Goal: Find specific page/section: Find specific page/section

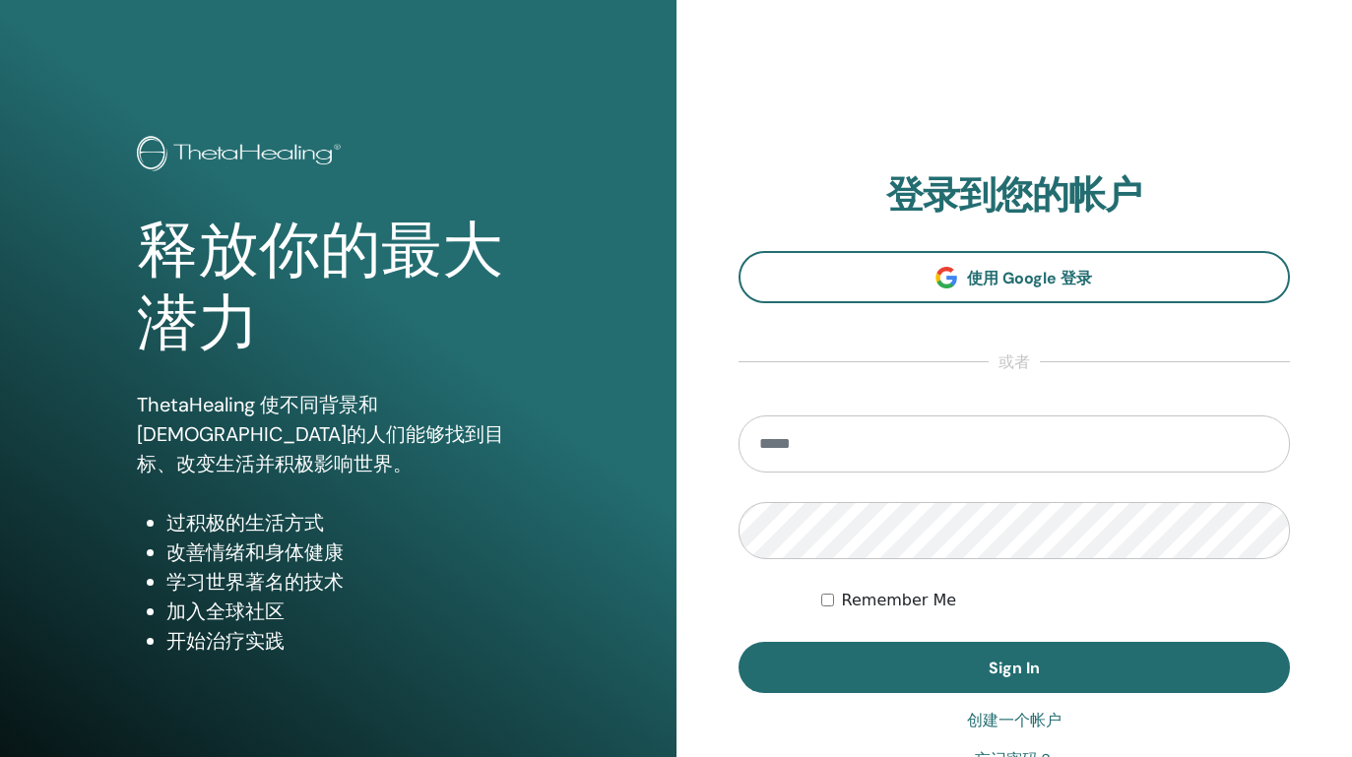
type input "**********"
click at [870, 598] on label "Remember Me" at bounding box center [899, 601] width 115 height 24
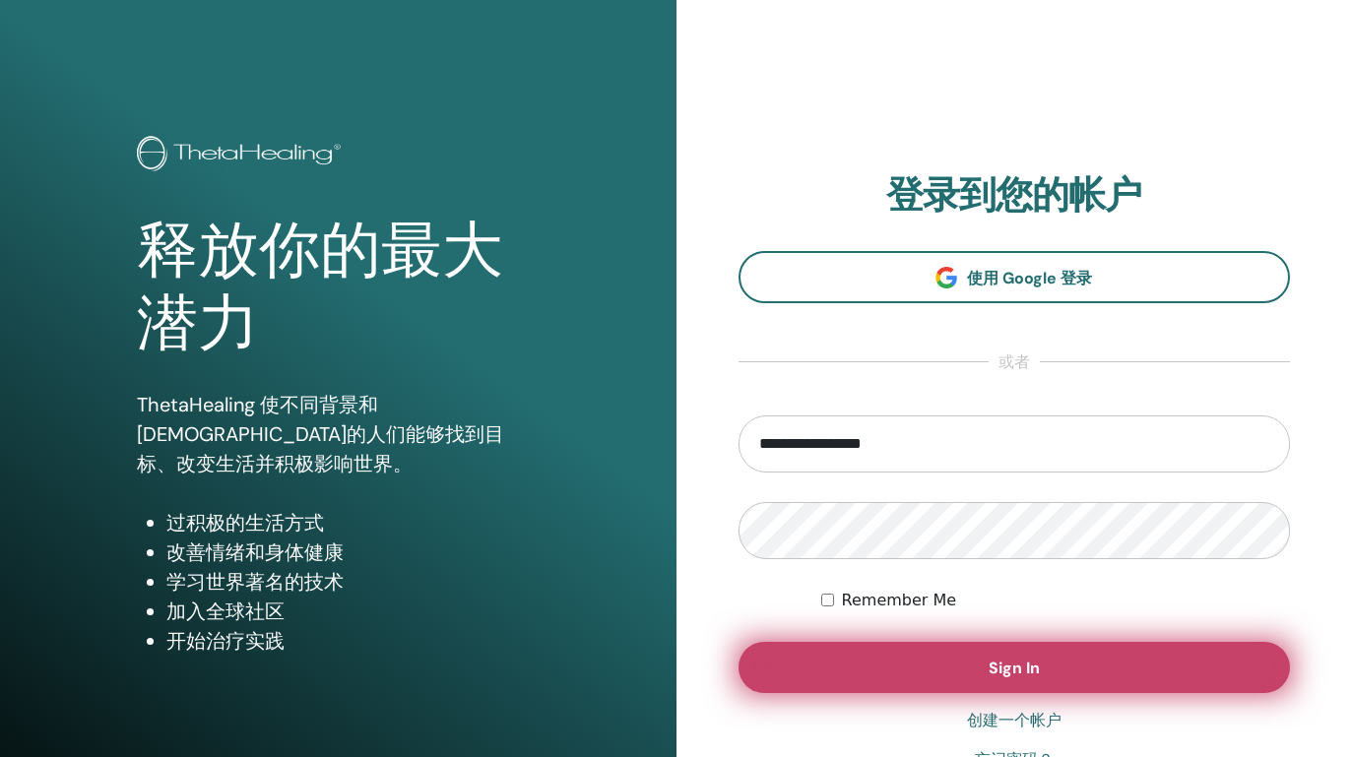
click at [872, 662] on button "Sign In" at bounding box center [1015, 667] width 552 height 51
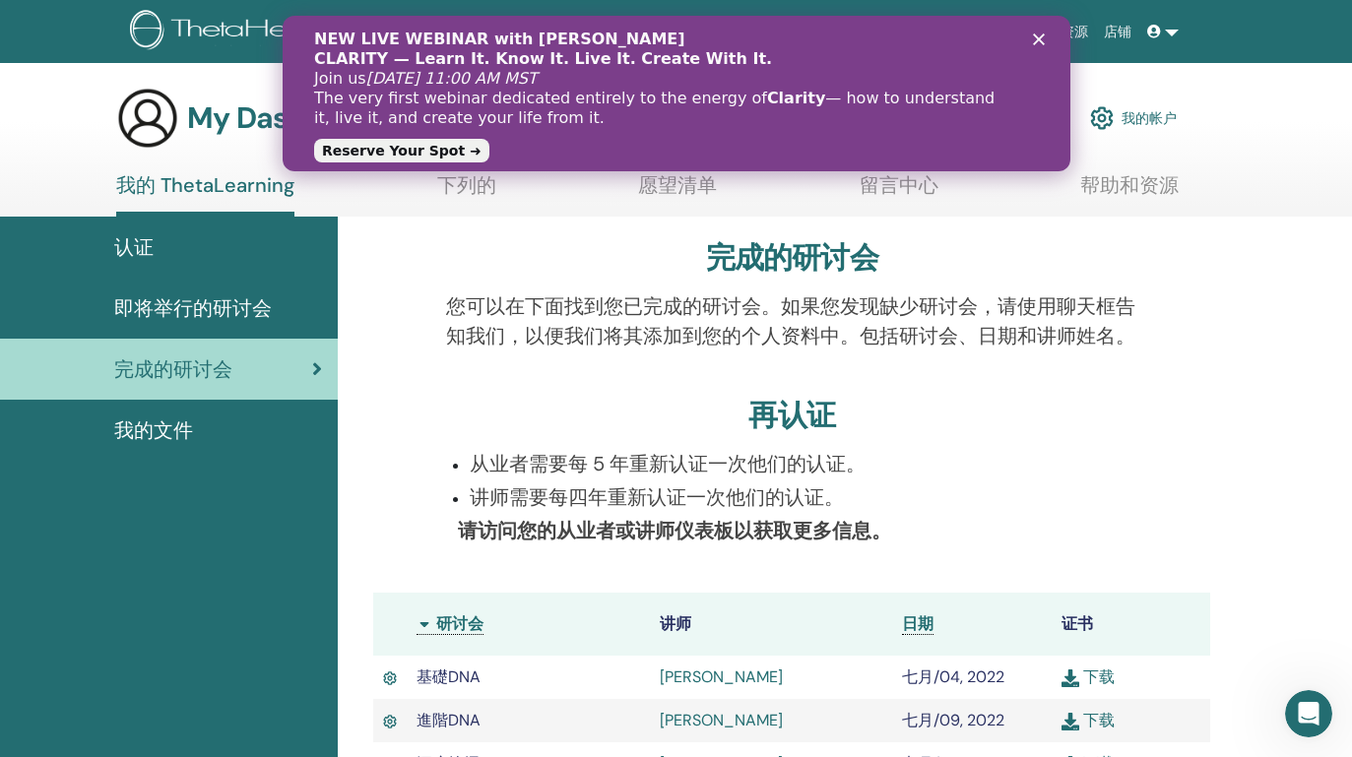
click at [1118, 28] on link "店铺" at bounding box center [1117, 32] width 43 height 36
